Goal: Task Accomplishment & Management: Complete application form

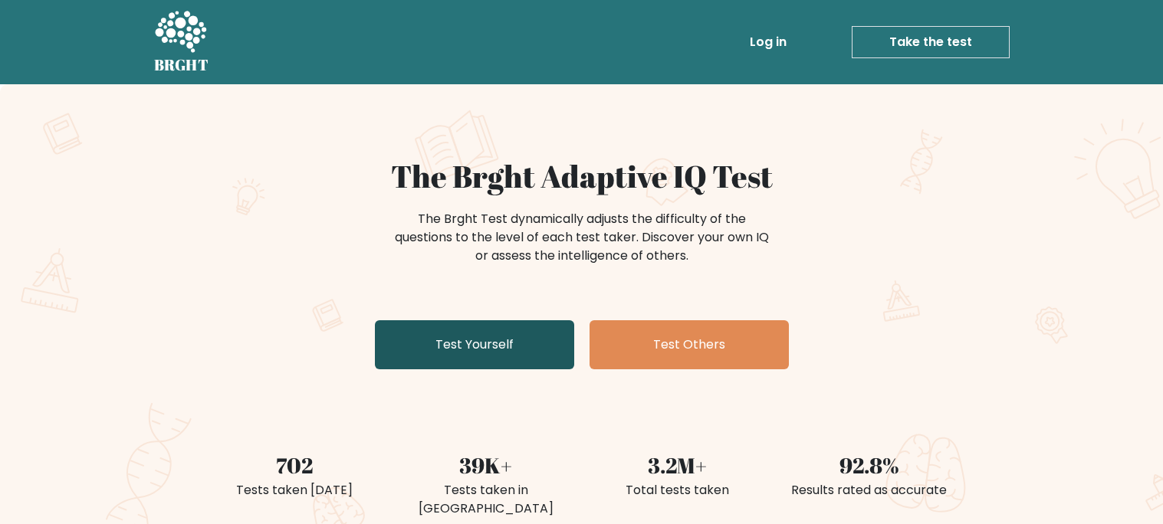
click at [462, 353] on link "Test Yourself" at bounding box center [474, 344] width 199 height 49
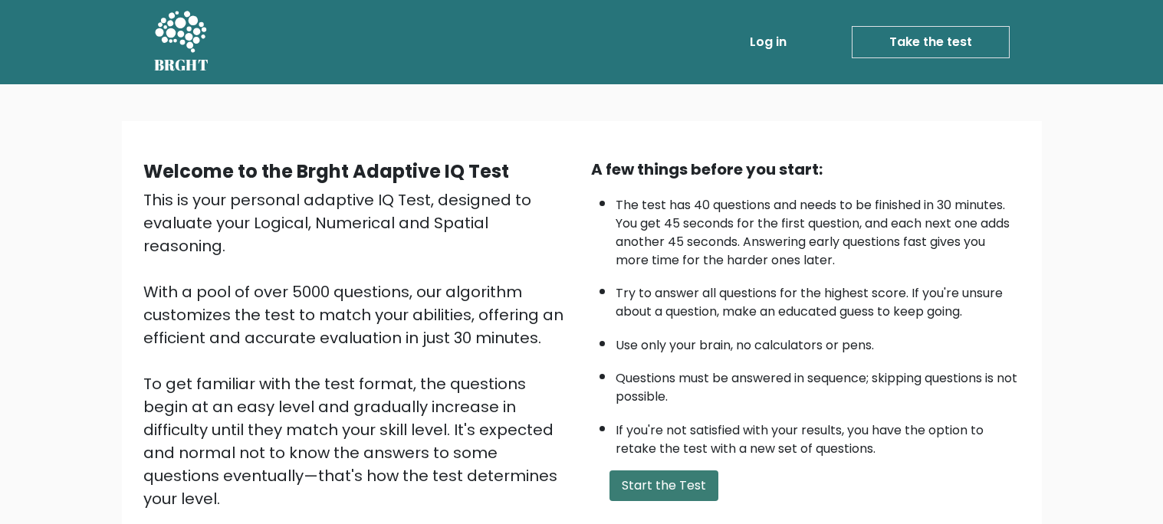
click at [668, 480] on button "Start the Test" at bounding box center [663, 486] width 109 height 31
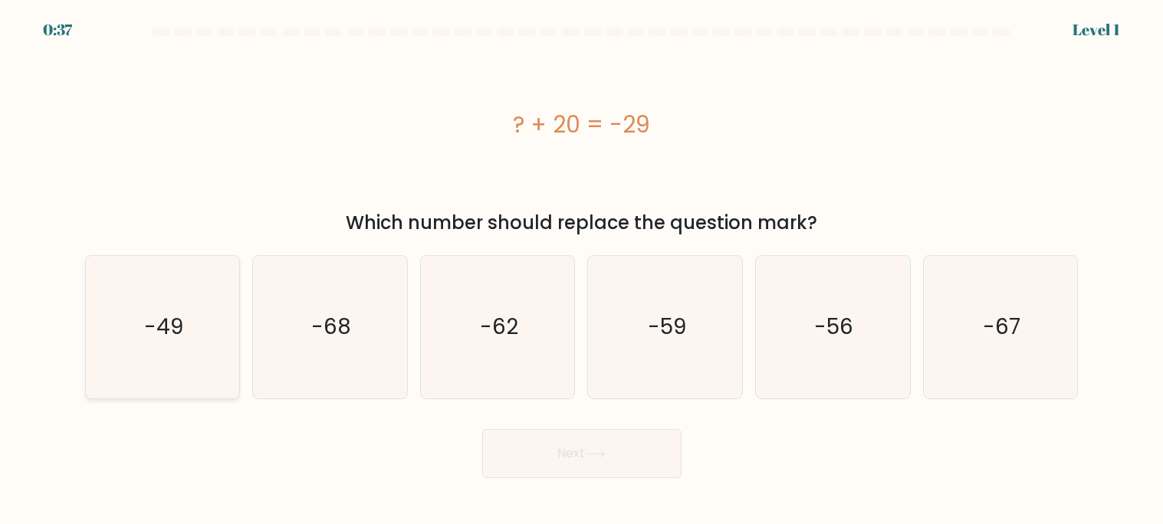
click at [172, 360] on icon "-49" at bounding box center [162, 327] width 143 height 143
click at [582, 270] on input "a. -49" at bounding box center [582, 266] width 1 height 8
radio input "true"
click at [567, 467] on button "Next" at bounding box center [581, 453] width 199 height 49
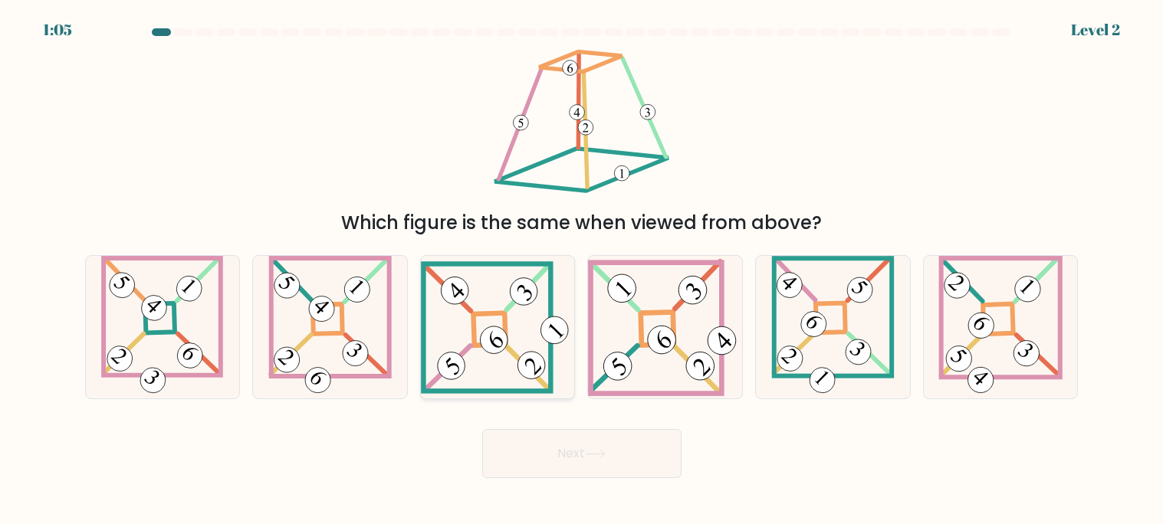
click at [487, 349] on 841 at bounding box center [494, 339] width 38 height 38
click at [582, 270] on input "c." at bounding box center [582, 266] width 1 height 8
radio input "true"
click at [576, 467] on button "Next" at bounding box center [581, 453] width 199 height 49
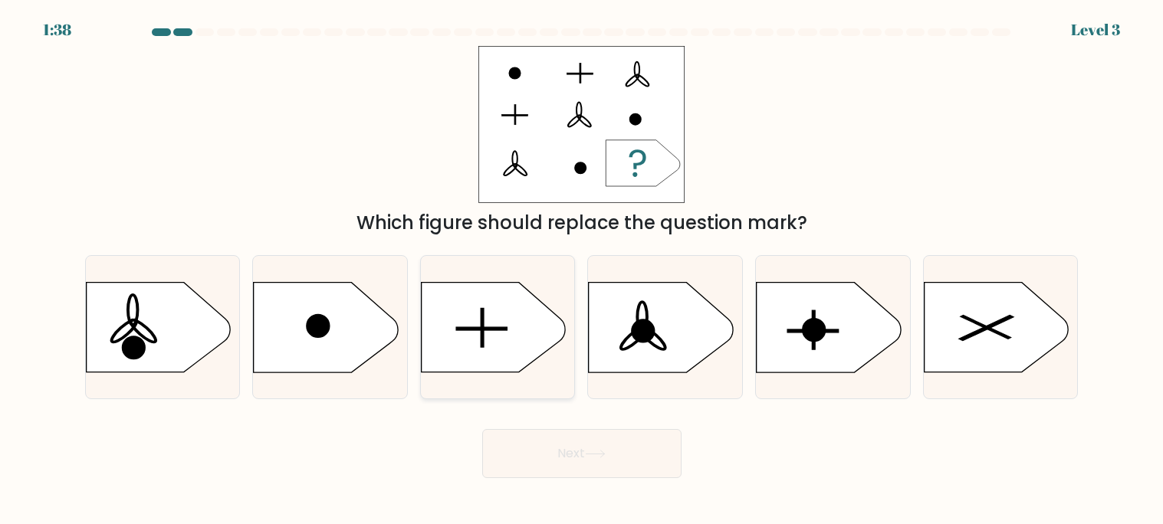
click at [484, 355] on icon at bounding box center [493, 328] width 144 height 90
click at [582, 270] on input "c." at bounding box center [582, 266] width 1 height 8
radio input "true"
click at [580, 444] on button "Next" at bounding box center [581, 453] width 199 height 49
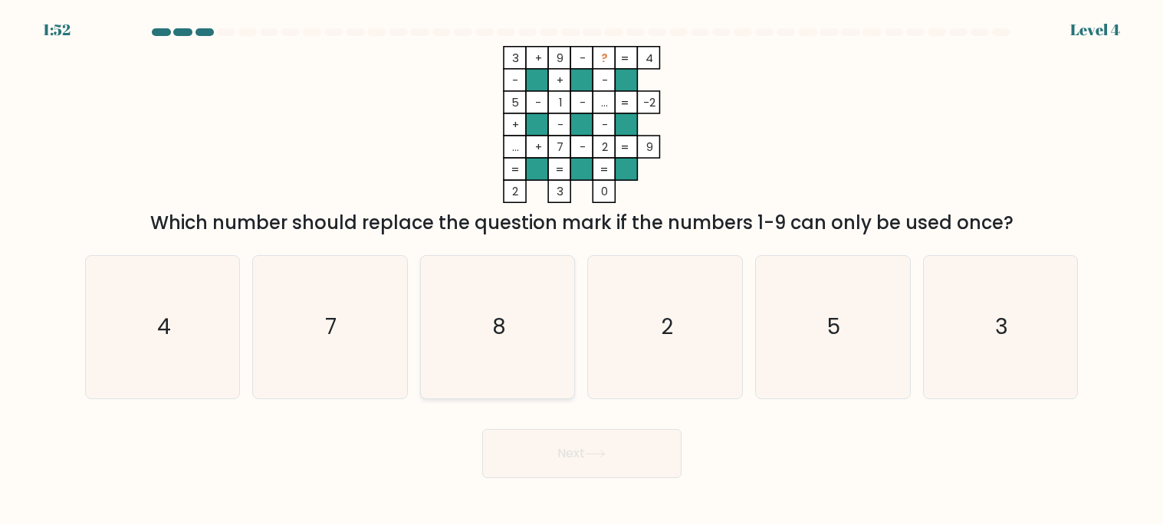
click at [507, 376] on icon "8" at bounding box center [497, 327] width 143 height 143
click at [582, 270] on input "c. 8" at bounding box center [582, 266] width 1 height 8
radio input "true"
click at [558, 468] on button "Next" at bounding box center [581, 453] width 199 height 49
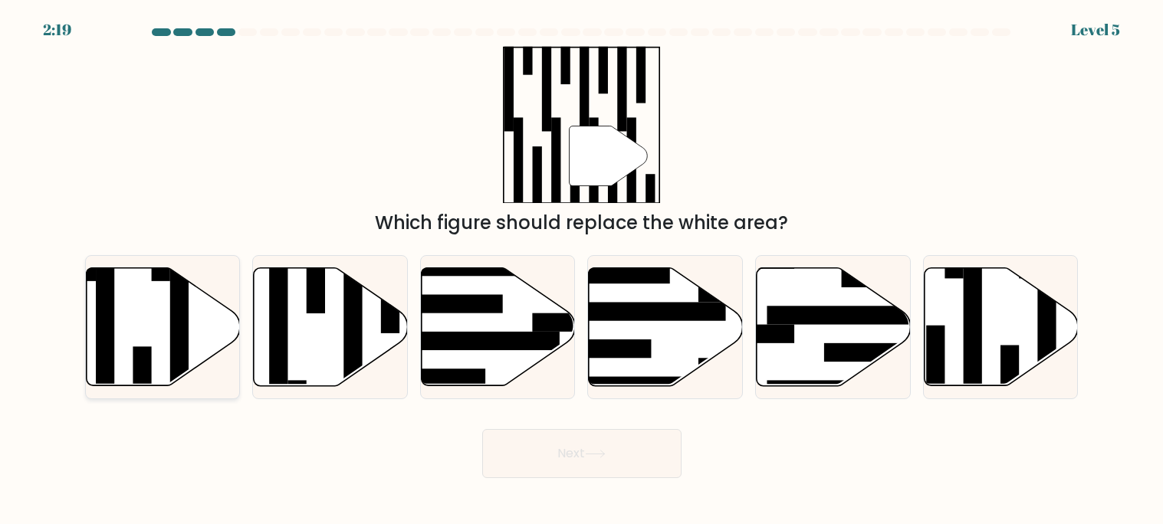
click at [170, 364] on rect at bounding box center [179, 337] width 18 height 167
click at [582, 270] on input "a." at bounding box center [582, 266] width 1 height 8
radio input "true"
click at [584, 455] on button "Next" at bounding box center [581, 453] width 199 height 49
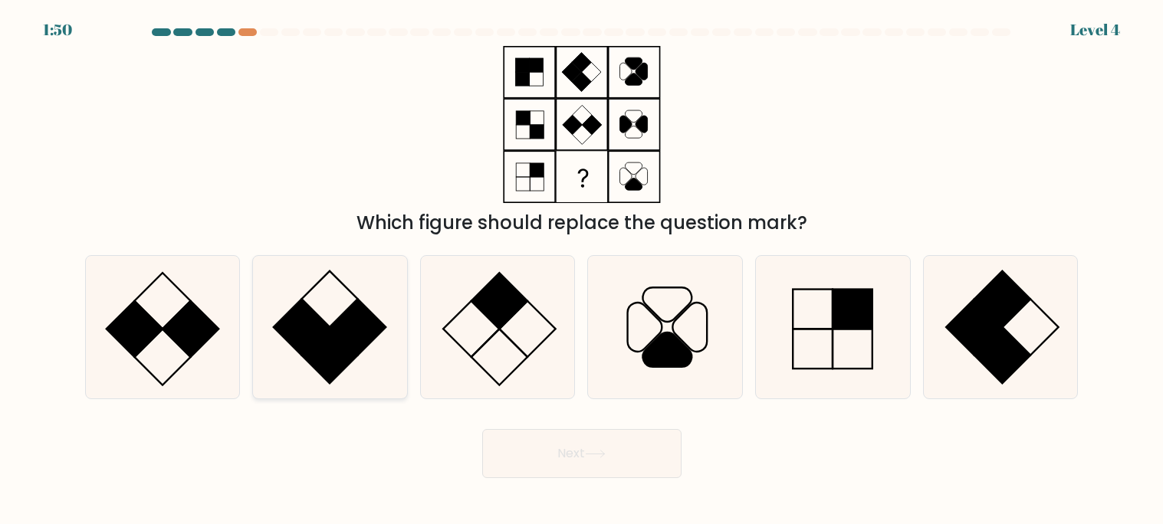
click at [366, 308] on rect at bounding box center [358, 328] width 56 height 56
click at [582, 270] on input "b." at bounding box center [582, 266] width 1 height 8
radio input "true"
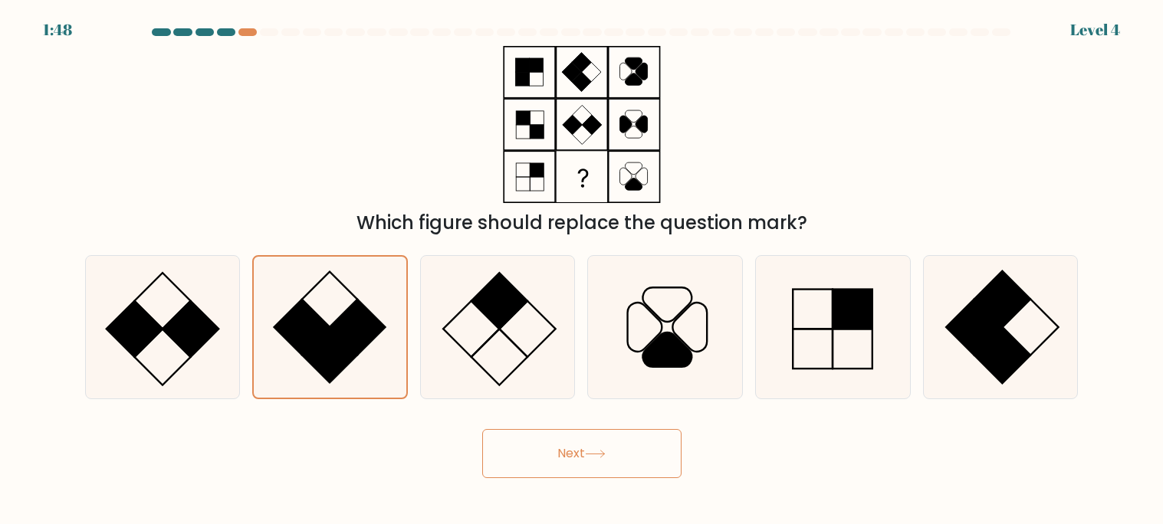
click at [603, 458] on icon at bounding box center [595, 454] width 21 height 8
click at [551, 370] on icon at bounding box center [497, 327] width 143 height 143
click at [582, 270] on input "c." at bounding box center [582, 266] width 1 height 8
radio input "true"
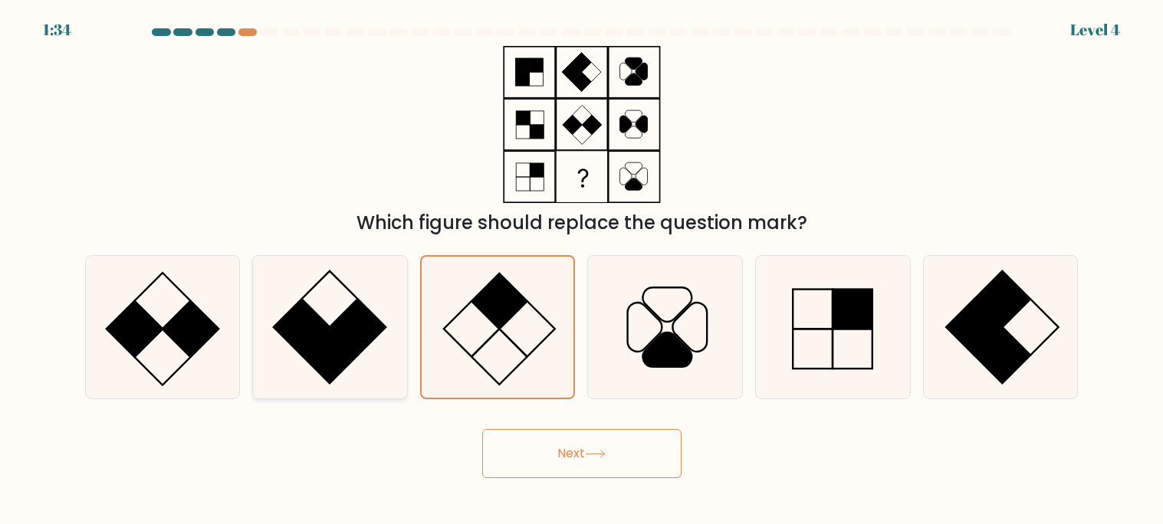
click at [356, 367] on icon at bounding box center [329, 327] width 143 height 143
click at [582, 270] on input "b." at bounding box center [582, 266] width 1 height 8
radio input "true"
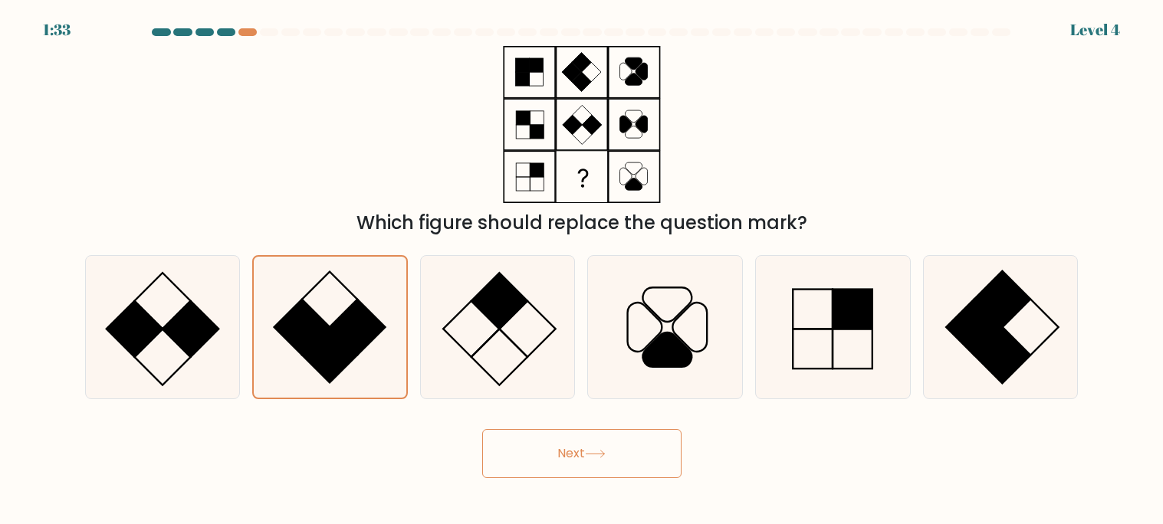
click at [556, 454] on button "Next" at bounding box center [581, 453] width 199 height 49
click at [602, 460] on button "Next" at bounding box center [581, 453] width 199 height 49
click at [809, 375] on icon at bounding box center [832, 327] width 143 height 143
click at [583, 270] on input "e." at bounding box center [582, 266] width 1 height 8
radio input "true"
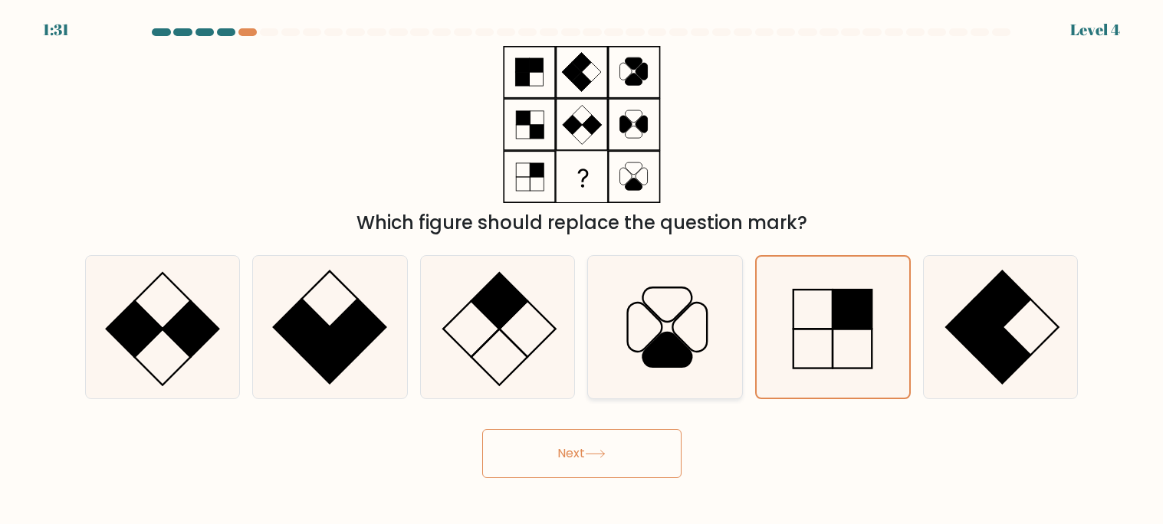
click at [705, 386] on icon at bounding box center [665, 327] width 143 height 143
click at [583, 270] on input "d." at bounding box center [582, 266] width 1 height 8
radio input "true"
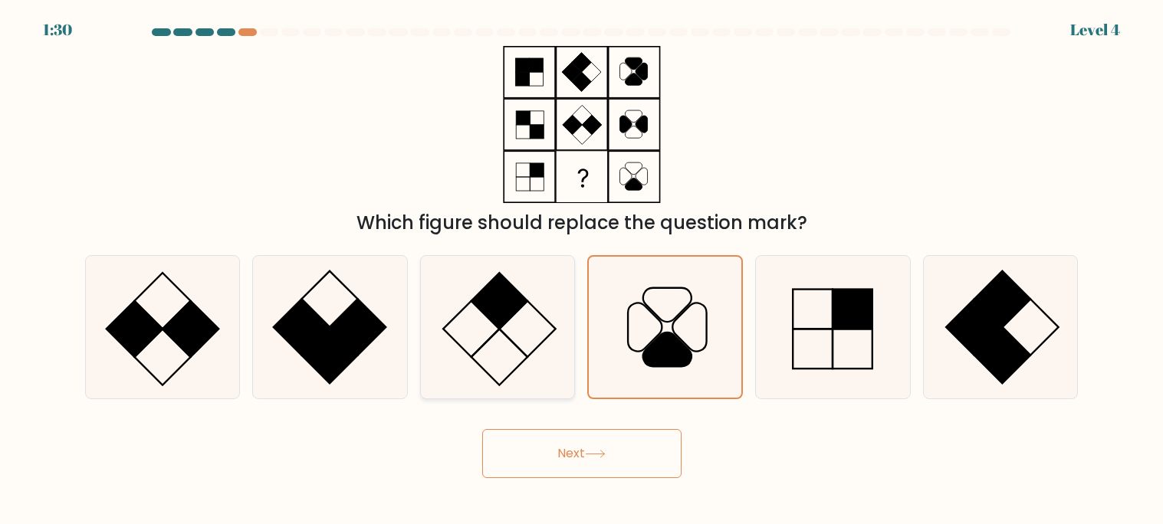
click at [534, 356] on icon at bounding box center [497, 327] width 143 height 143
click at [582, 270] on input "c." at bounding box center [582, 266] width 1 height 8
radio input "true"
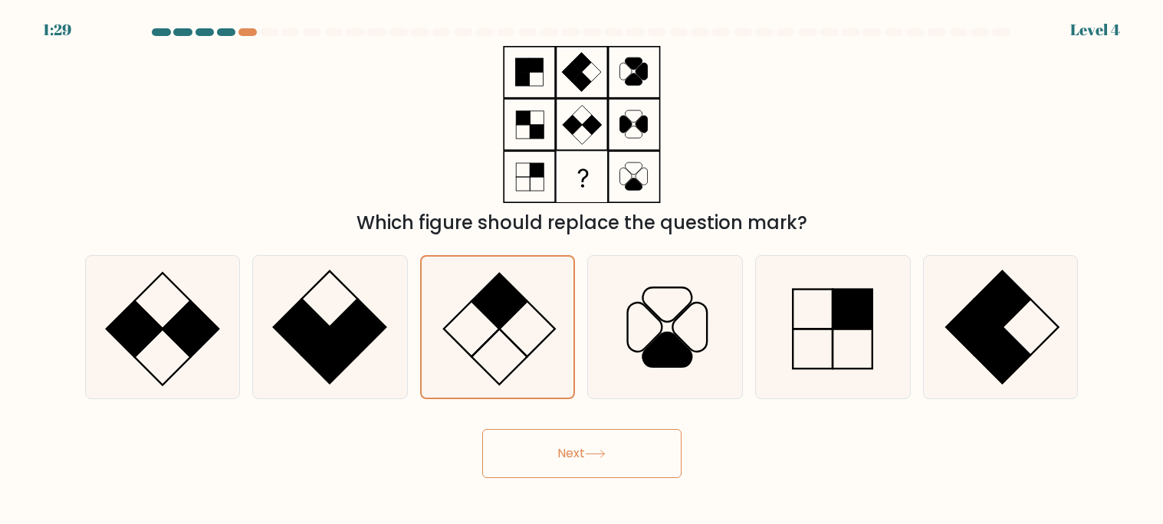
click at [596, 475] on button "Next" at bounding box center [581, 453] width 199 height 49
click at [590, 451] on icon at bounding box center [595, 454] width 21 height 8
click at [391, 320] on icon at bounding box center [329, 327] width 143 height 143
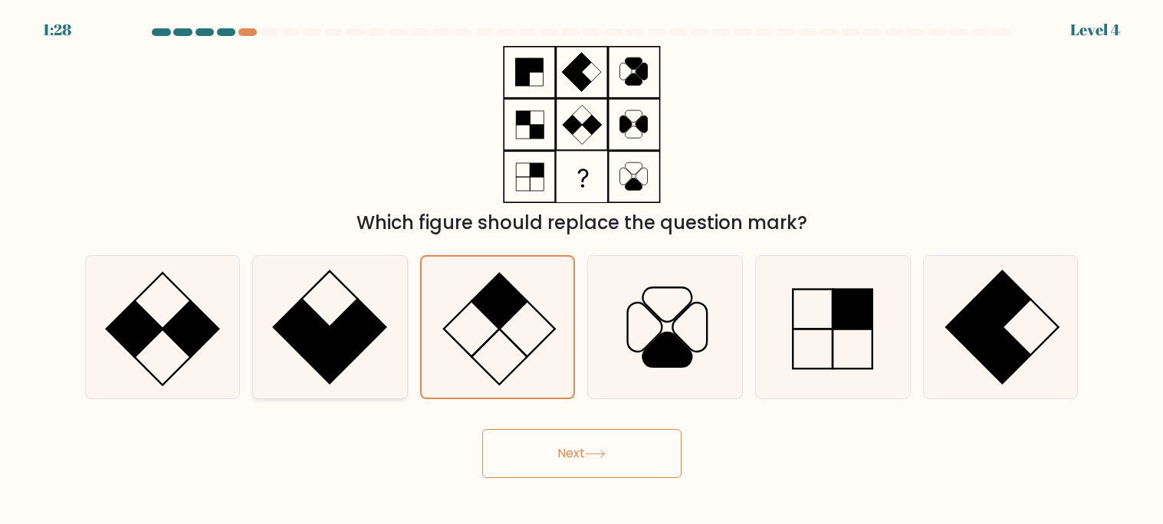
click at [582, 270] on input "b." at bounding box center [582, 266] width 1 height 8
radio input "true"
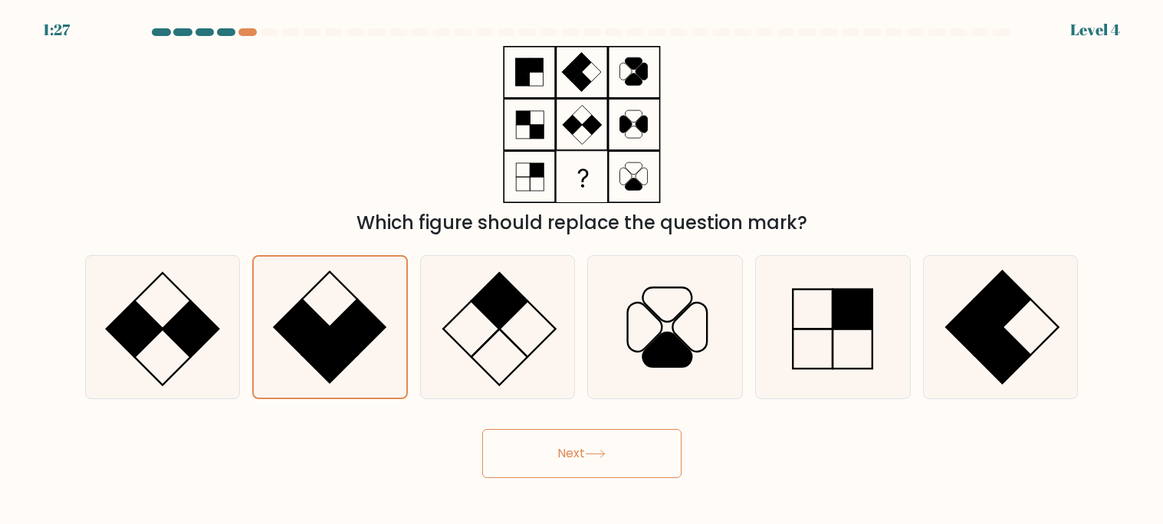
click at [536, 457] on button "Next" at bounding box center [581, 453] width 199 height 49
click at [543, 445] on button "Next" at bounding box center [581, 453] width 199 height 49
click at [541, 452] on button "Next" at bounding box center [581, 453] width 199 height 49
click at [550, 443] on button "Next" at bounding box center [581, 453] width 199 height 49
click at [1010, 290] on rect at bounding box center [1002, 299] width 56 height 56
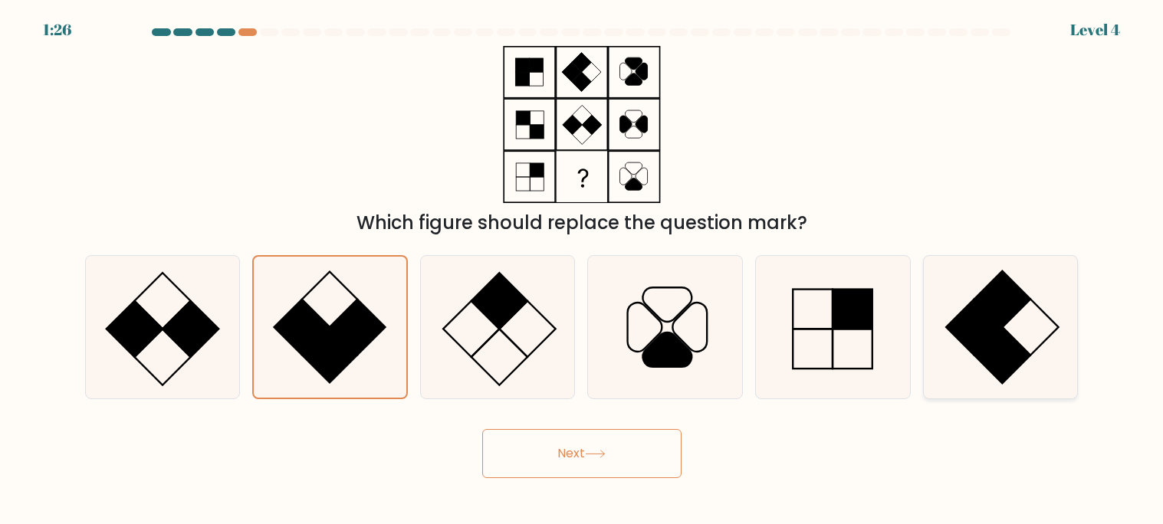
click at [583, 270] on input "f." at bounding box center [582, 266] width 1 height 8
radio input "true"
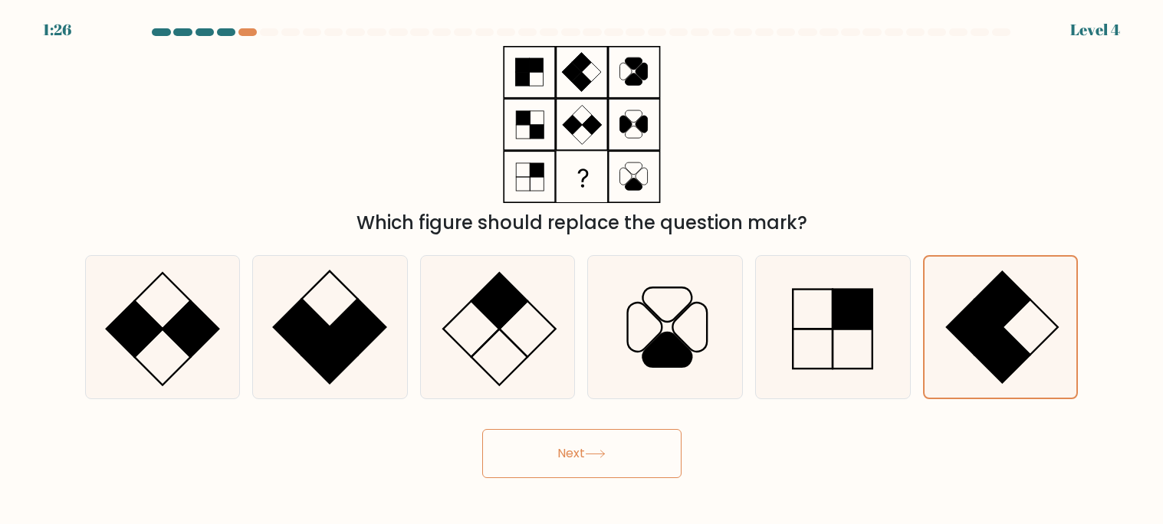
click at [595, 478] on button "Next" at bounding box center [581, 453] width 199 height 49
click at [591, 478] on button "Next" at bounding box center [581, 453] width 199 height 49
click at [597, 462] on button "Next" at bounding box center [581, 453] width 199 height 49
click at [596, 447] on button "Next" at bounding box center [581, 453] width 199 height 49
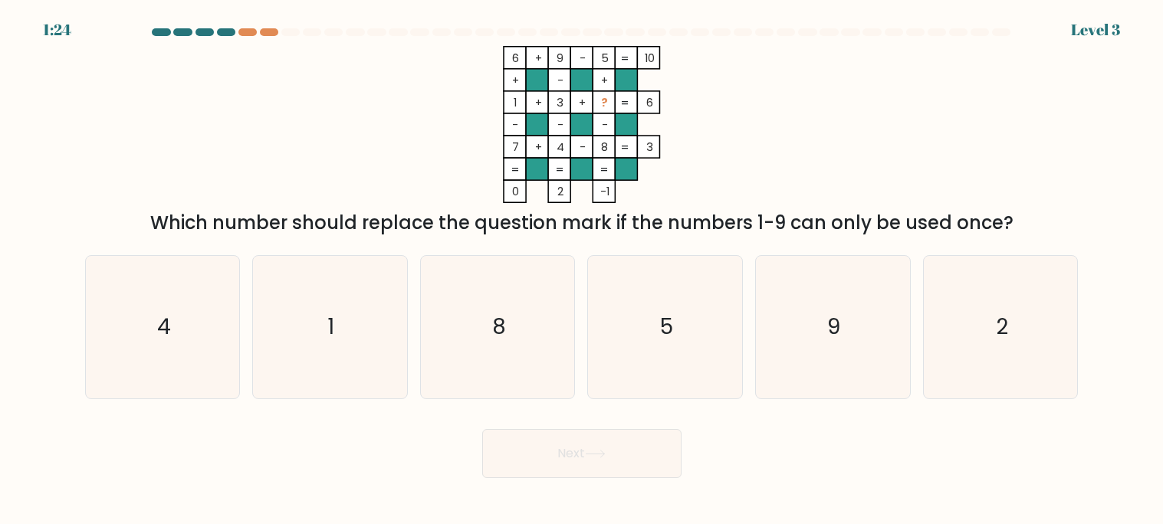
click at [559, 449] on button "Next" at bounding box center [581, 453] width 199 height 49
click at [590, 451] on icon at bounding box center [595, 454] width 21 height 8
